Goal: Task Accomplishment & Management: Complete application form

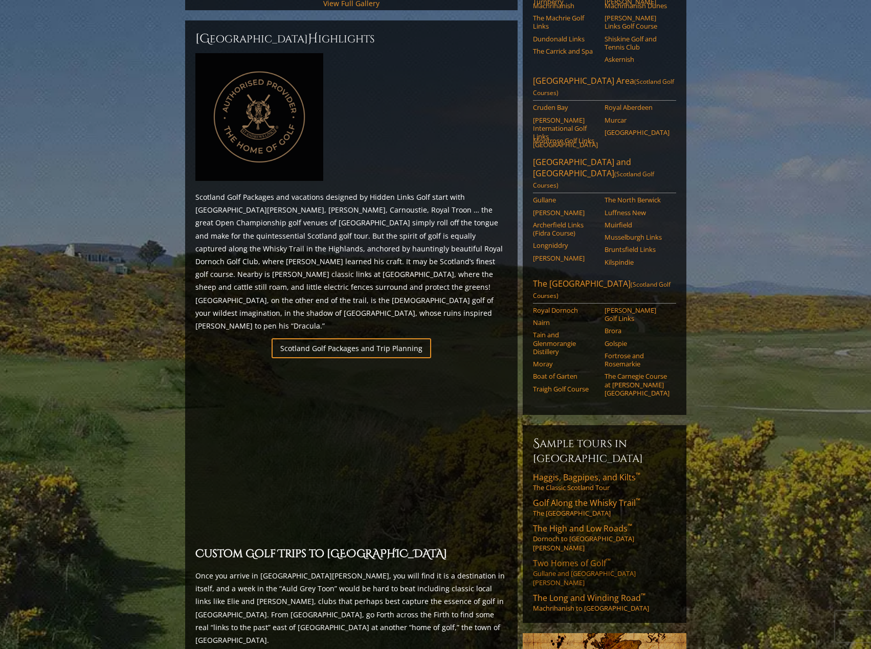
scroll to position [409, 0]
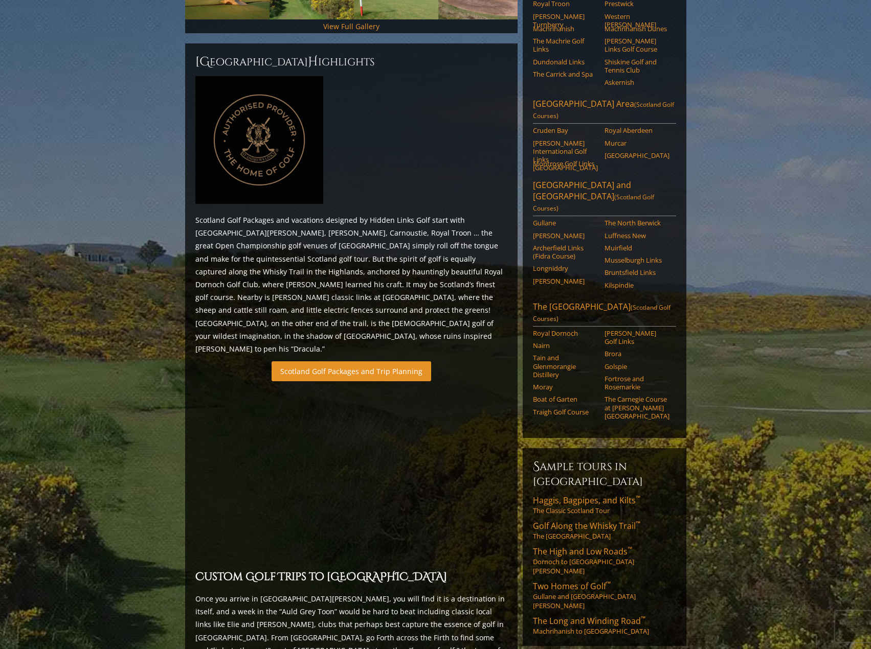
click at [379, 361] on link "Scotland Golf Packages and Trip Planning" at bounding box center [350, 371] width 159 height 20
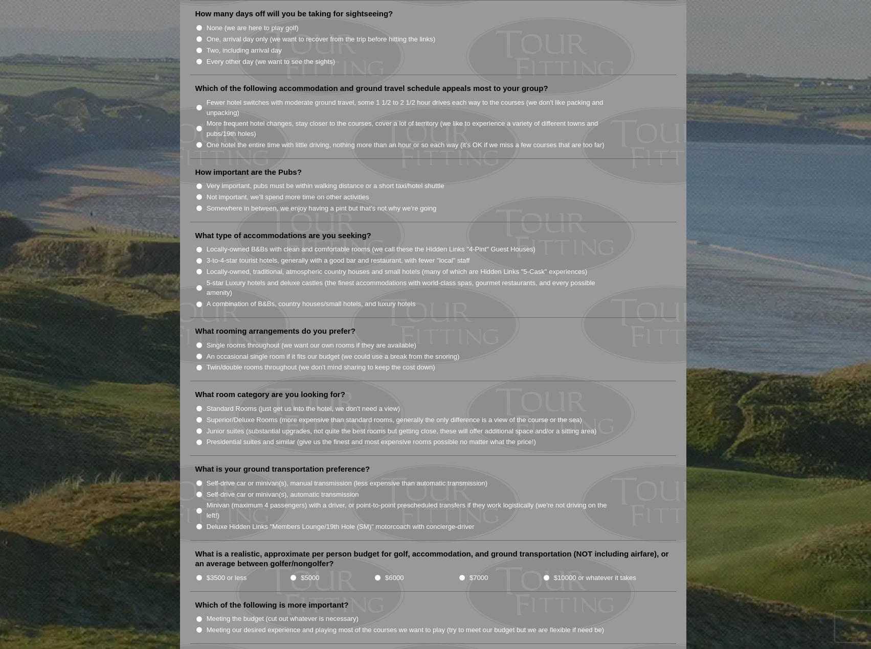
scroll to position [818, 0]
